Goal: Task Accomplishment & Management: Manage account settings

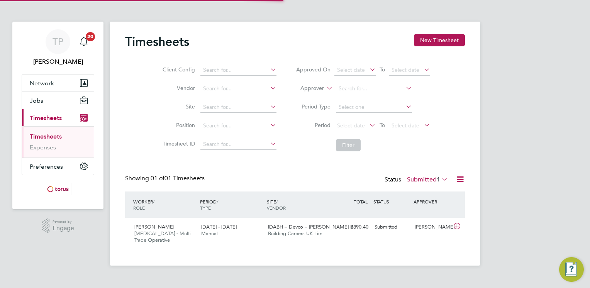
scroll to position [19, 67]
click at [459, 224] on icon at bounding box center [457, 226] width 10 height 6
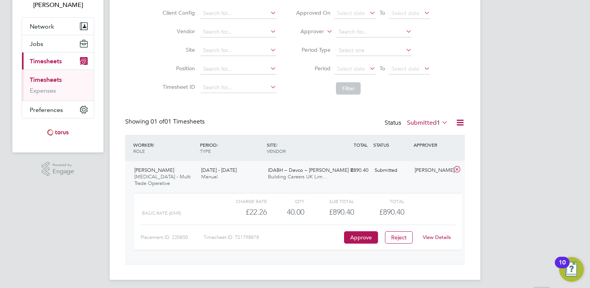
scroll to position [60, 0]
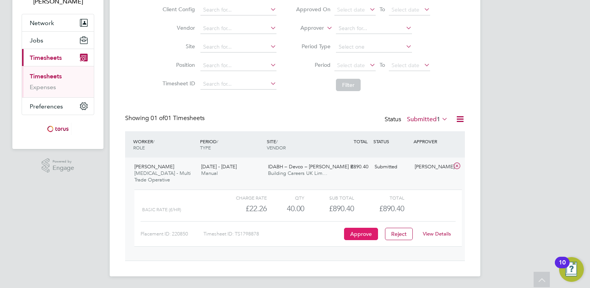
click at [370, 234] on button "Approve" at bounding box center [361, 234] width 34 height 12
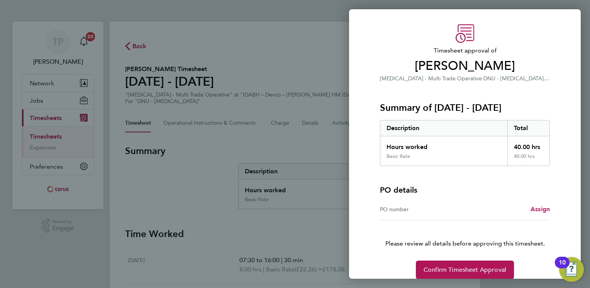
scroll to position [28, 0]
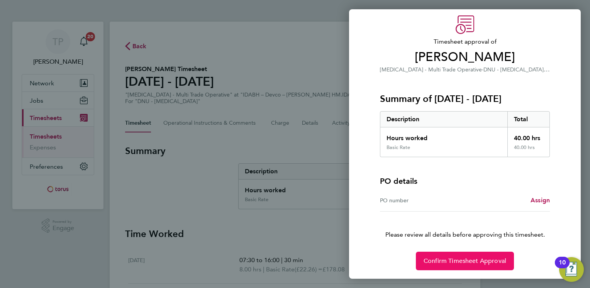
click at [457, 263] on span "Confirm Timesheet Approval" at bounding box center [465, 261] width 83 height 8
